Goal: Task Accomplishment & Management: Complete application form

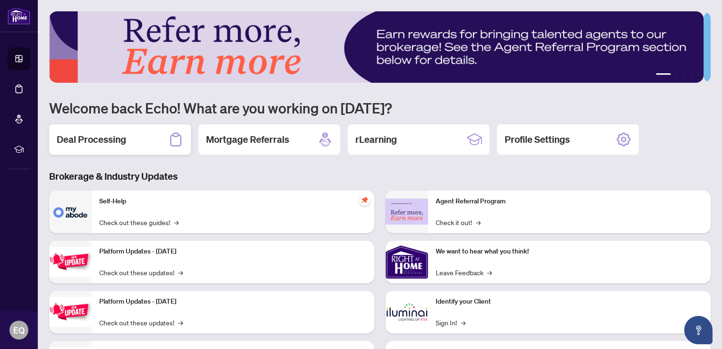
click at [102, 137] on h2 "Deal Processing" at bounding box center [91, 139] width 69 height 13
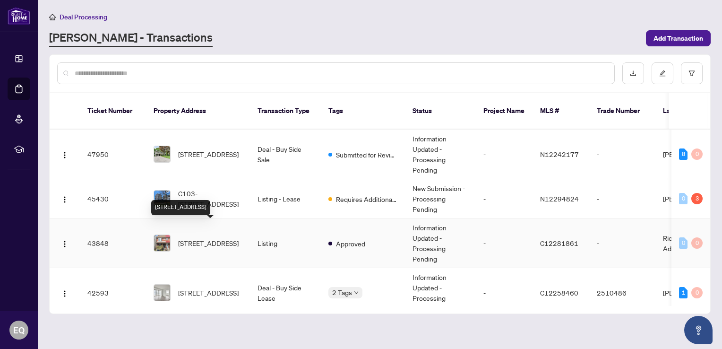
click at [219, 238] on span "[STREET_ADDRESS]" at bounding box center [208, 243] width 60 height 10
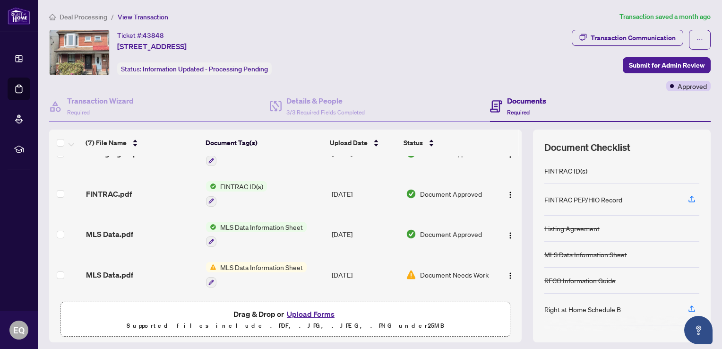
scroll to position [140, 0]
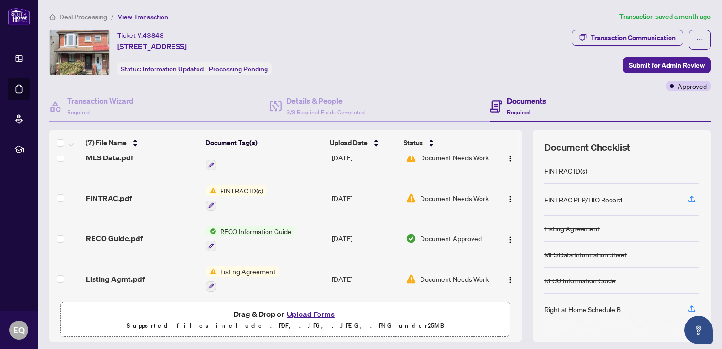
click at [318, 316] on button "Upload Forms" at bounding box center [310, 314] width 53 height 12
click at [302, 308] on button "Upload Forms" at bounding box center [310, 314] width 53 height 12
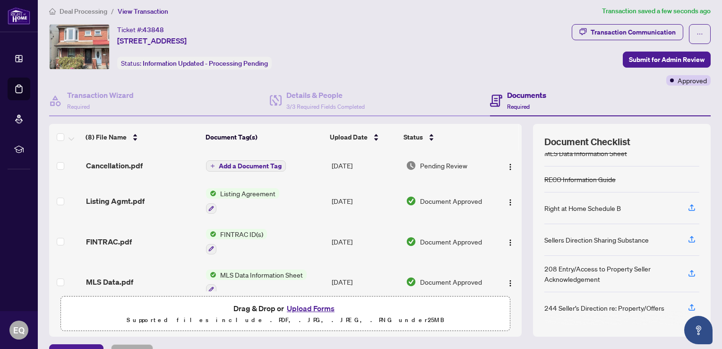
scroll to position [0, 0]
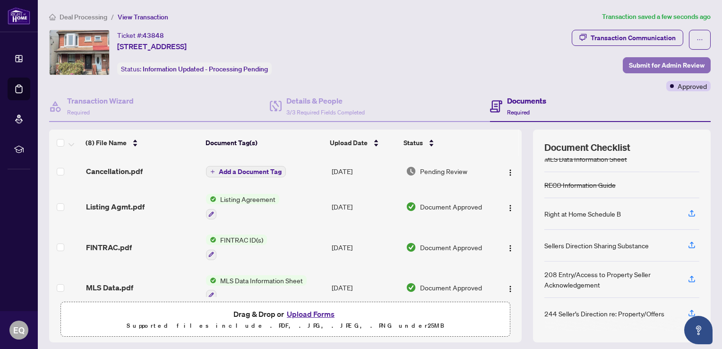
click at [654, 64] on span "Submit for Admin Review" at bounding box center [667, 65] width 76 height 15
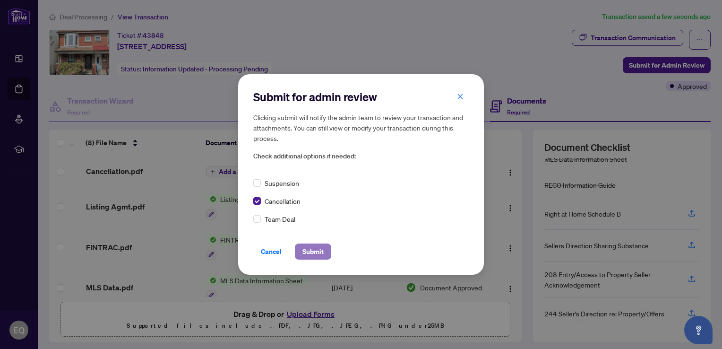
click at [312, 252] on span "Submit" at bounding box center [312, 251] width 21 height 15
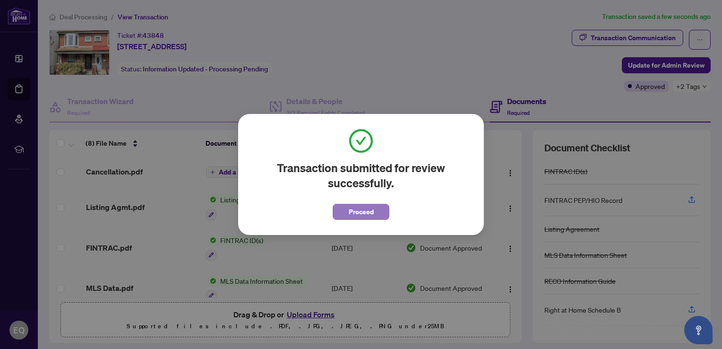
click at [372, 207] on span "Proceed" at bounding box center [361, 211] width 25 height 15
